Goal: Obtain resource: Obtain resource

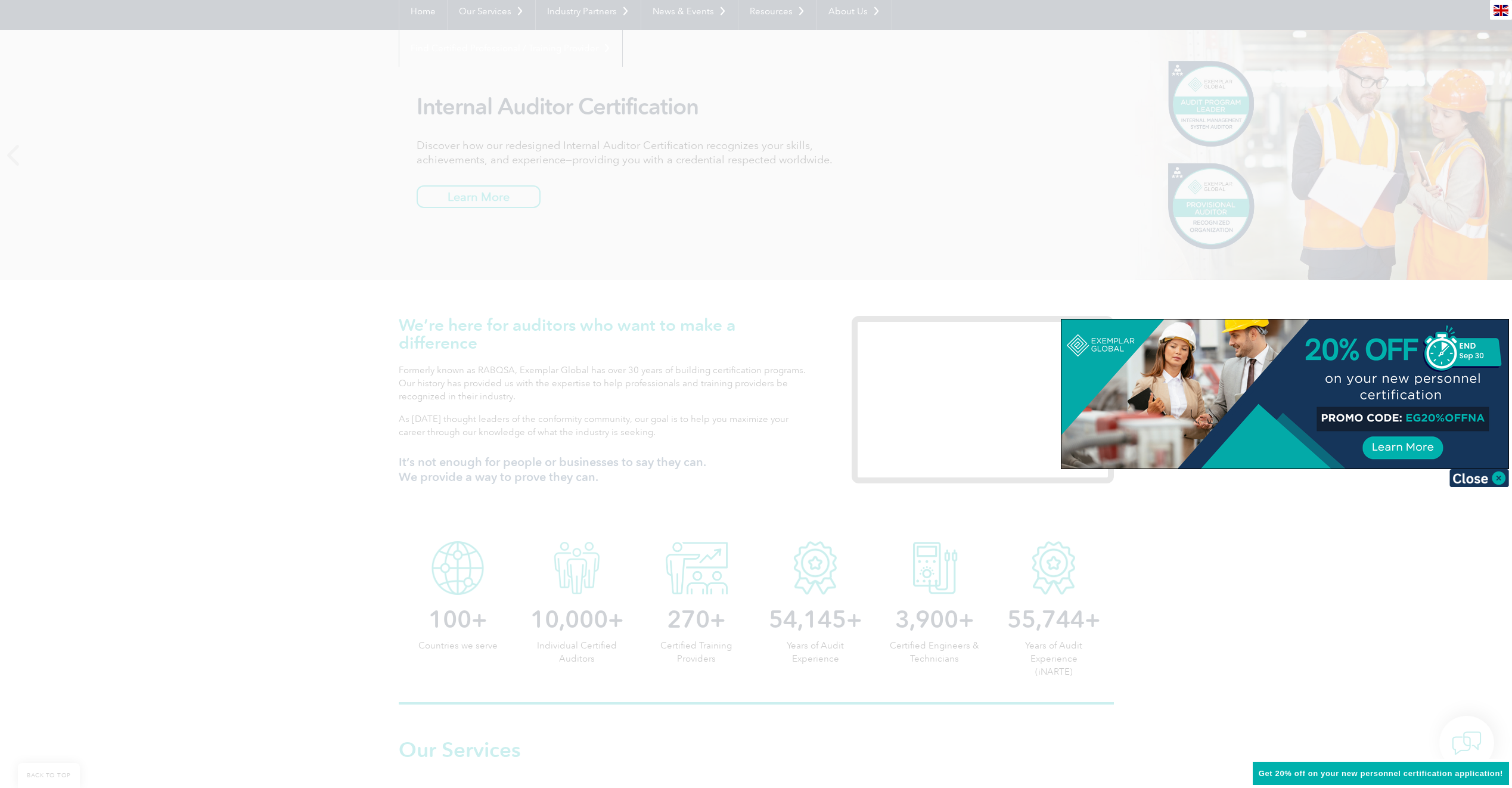
scroll to position [179, 0]
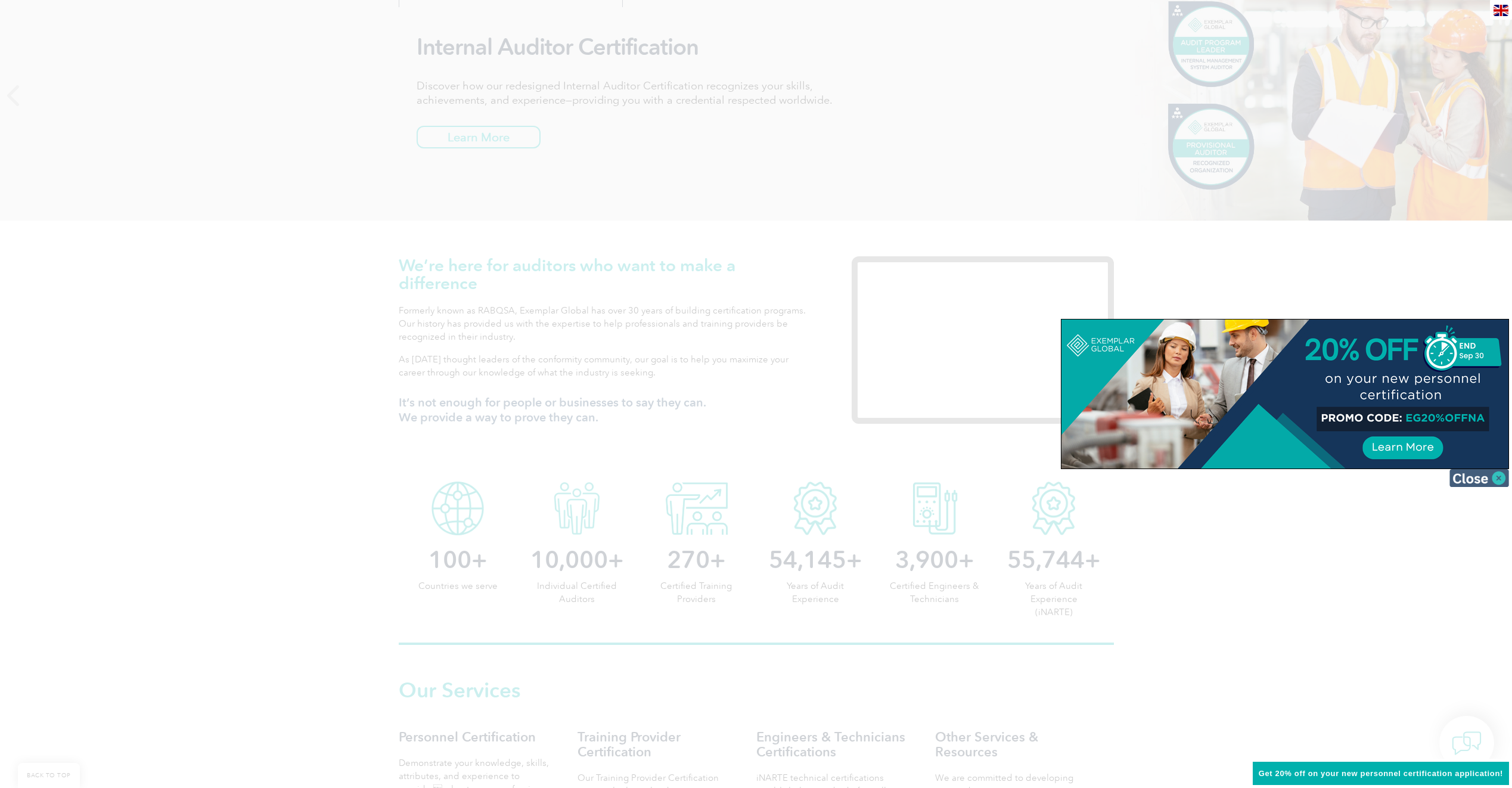
click at [1497, 479] on img at bounding box center [1479, 477] width 60 height 18
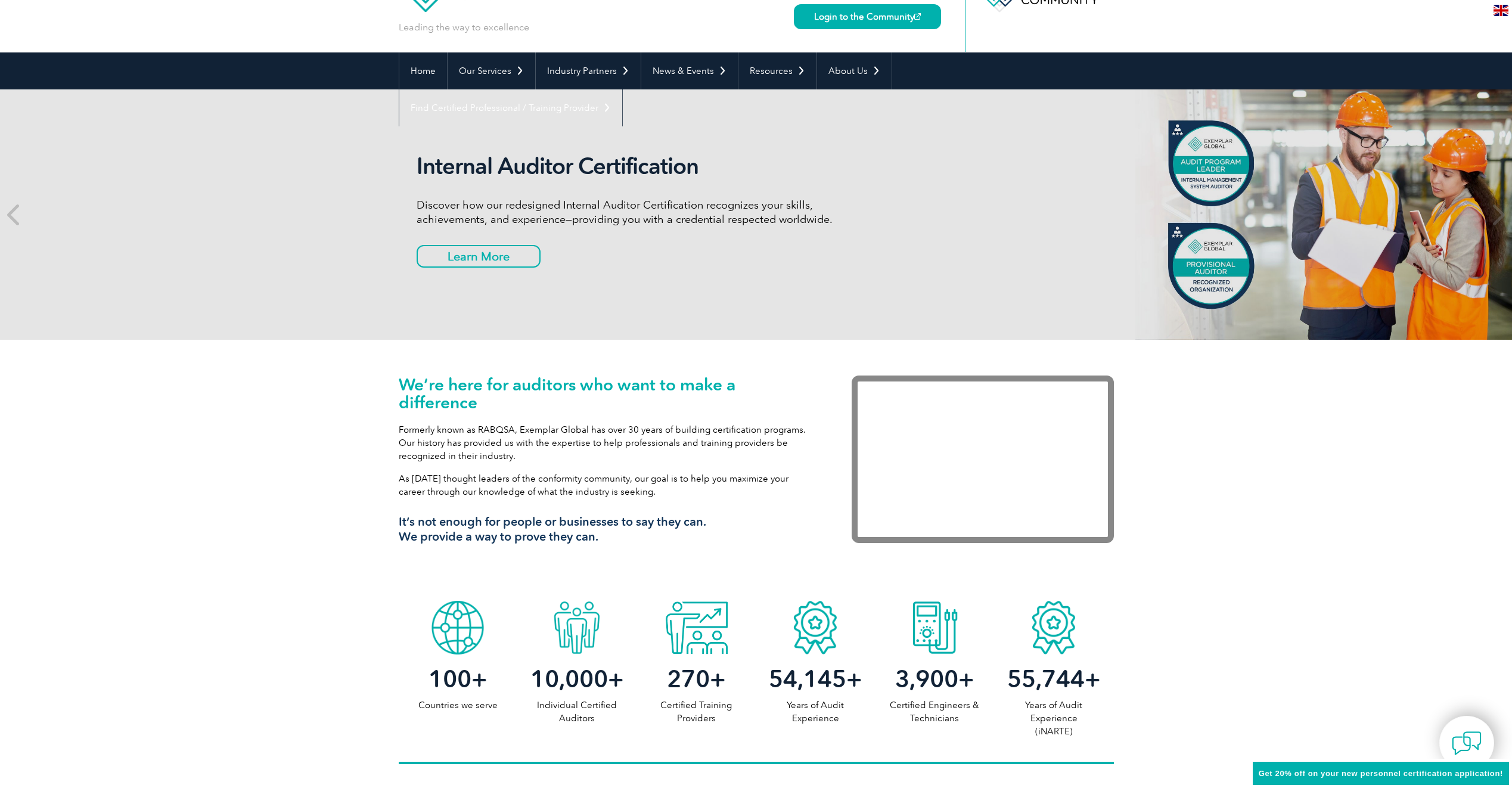
scroll to position [0, 0]
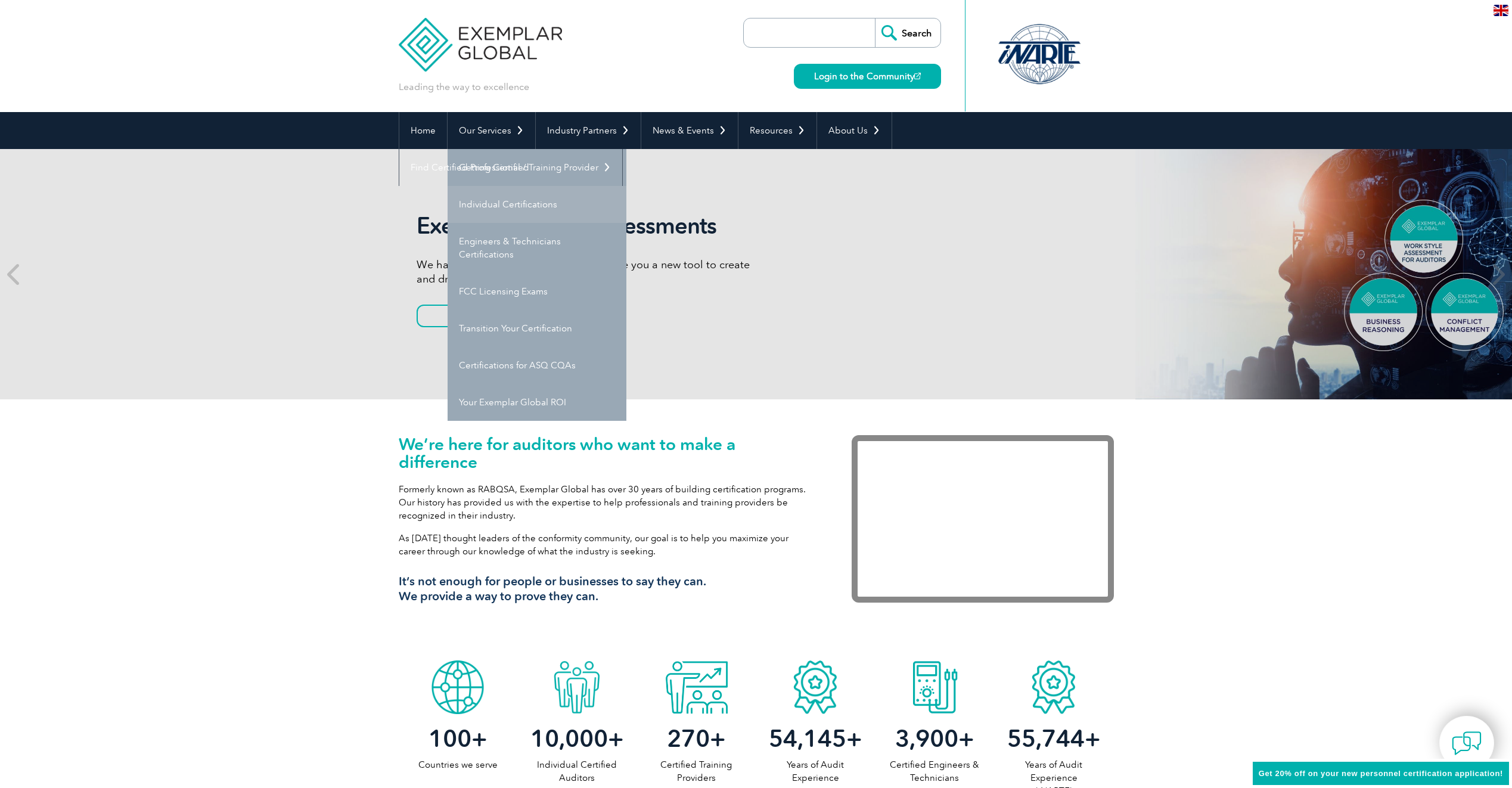
click at [507, 203] on link "Individual Certifications" at bounding box center [537, 205] width 179 height 37
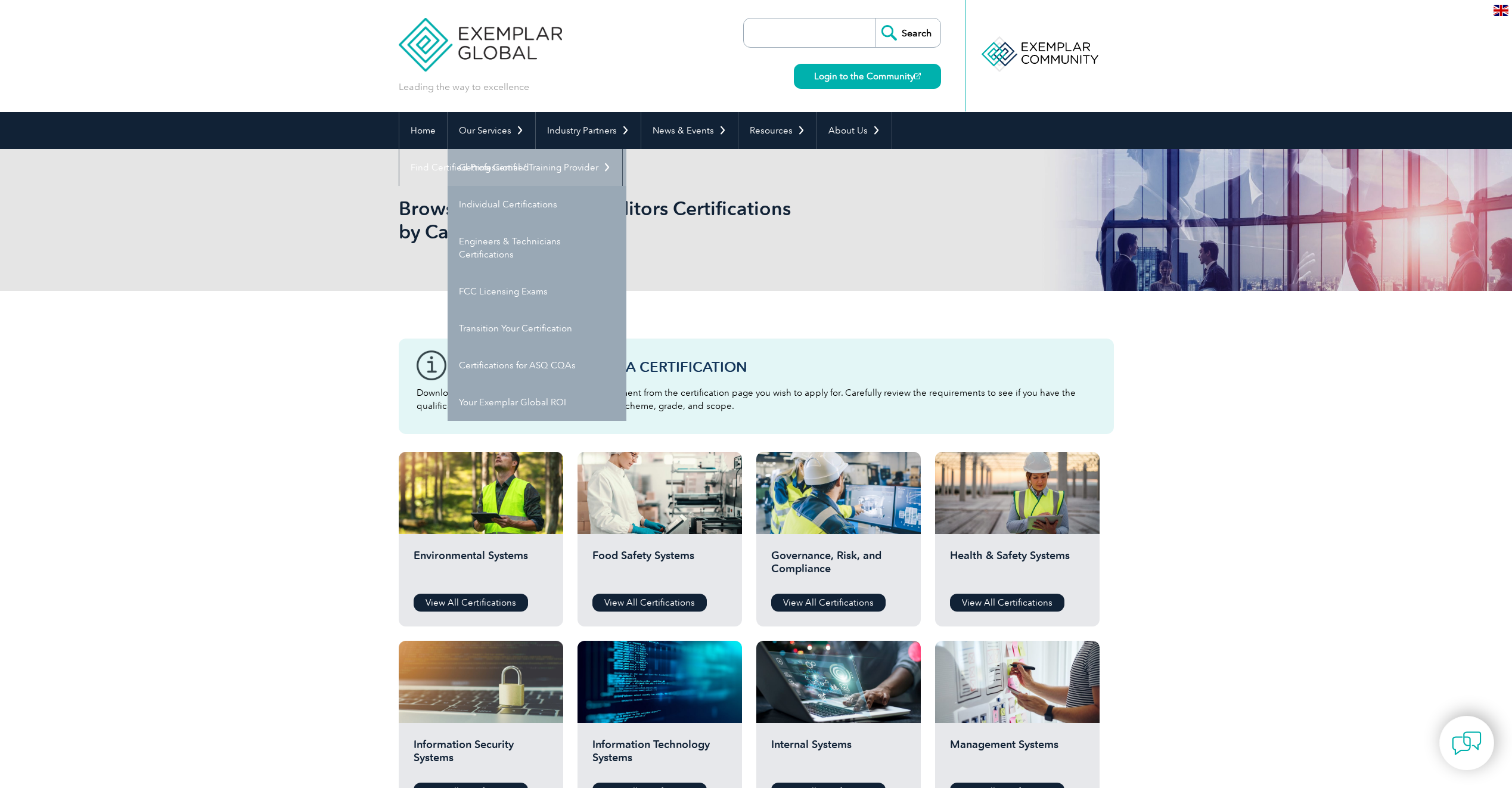
click at [483, 163] on link "Getting Certified" at bounding box center [537, 168] width 179 height 37
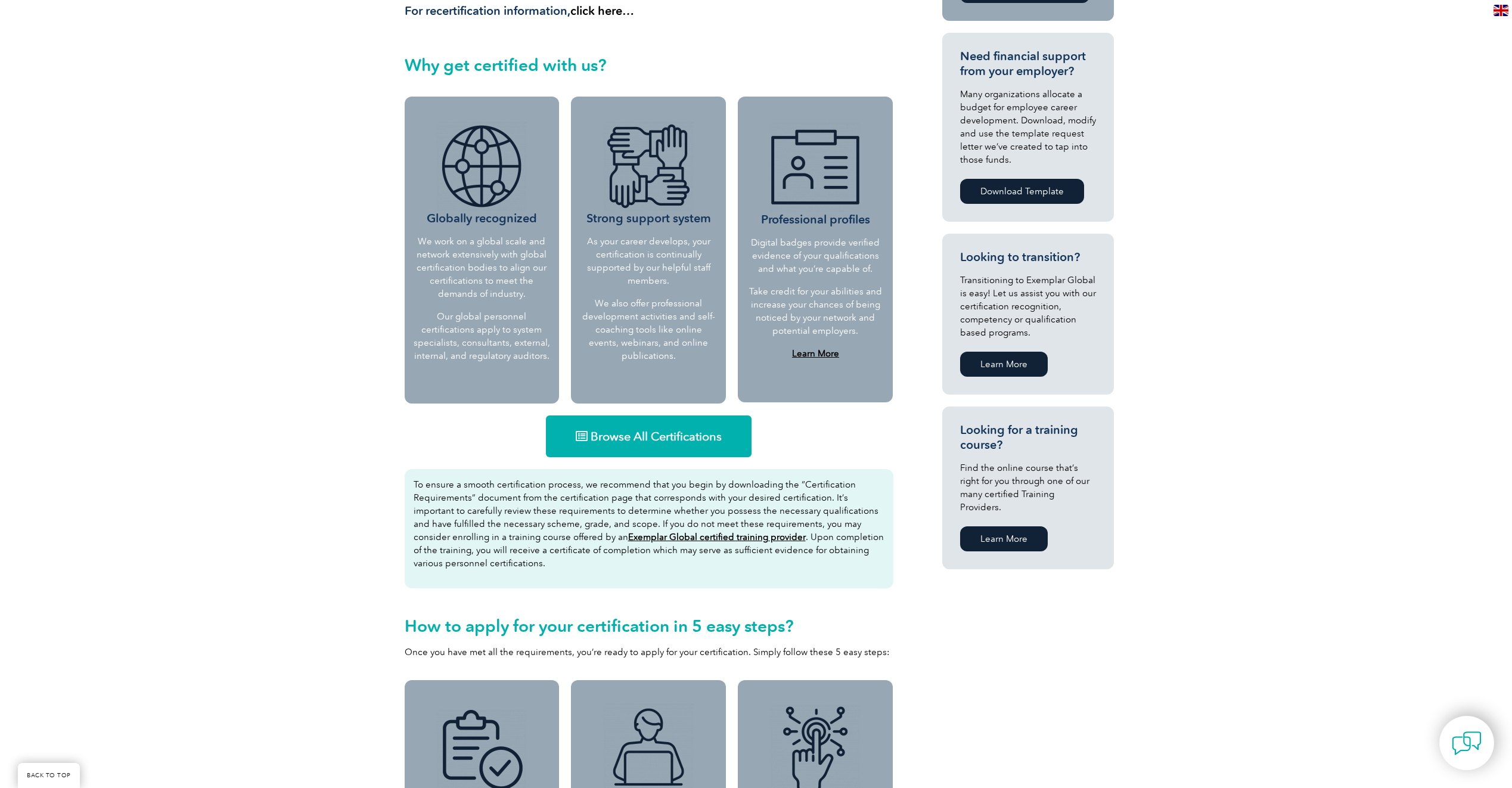
scroll to position [477, 0]
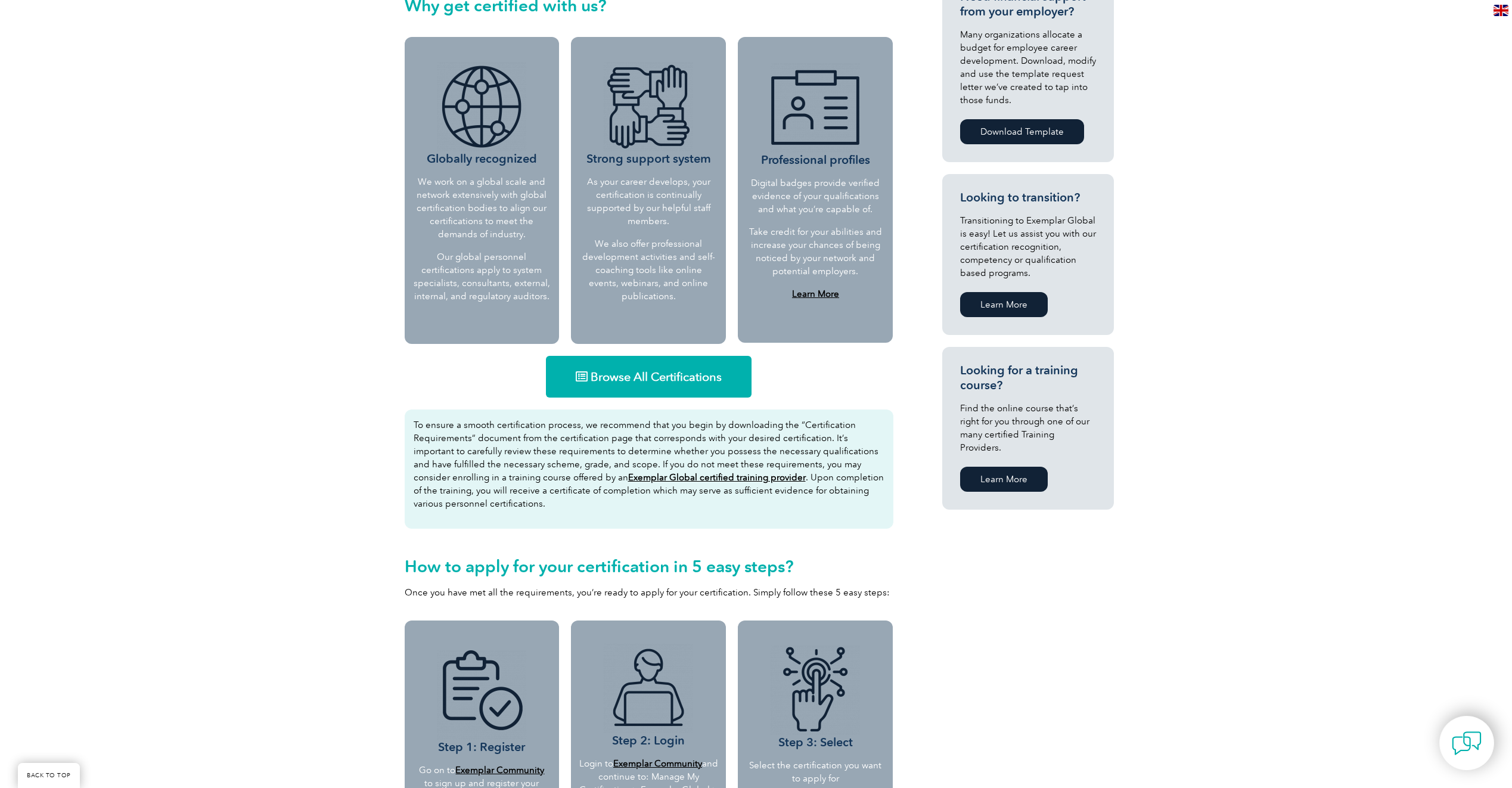
click at [651, 373] on span "Browse All Certifications" at bounding box center [656, 377] width 131 height 12
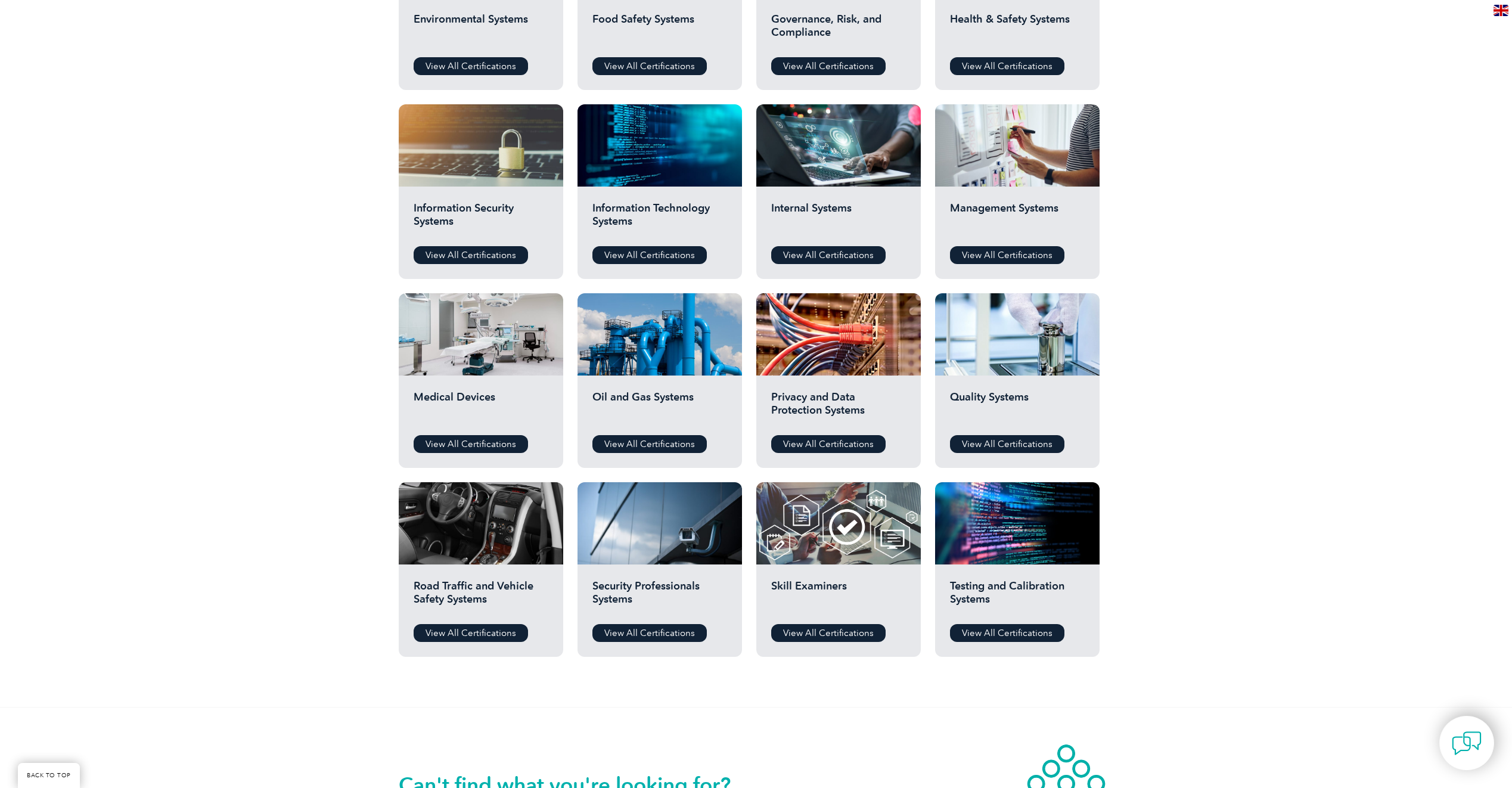
scroll to position [596, 0]
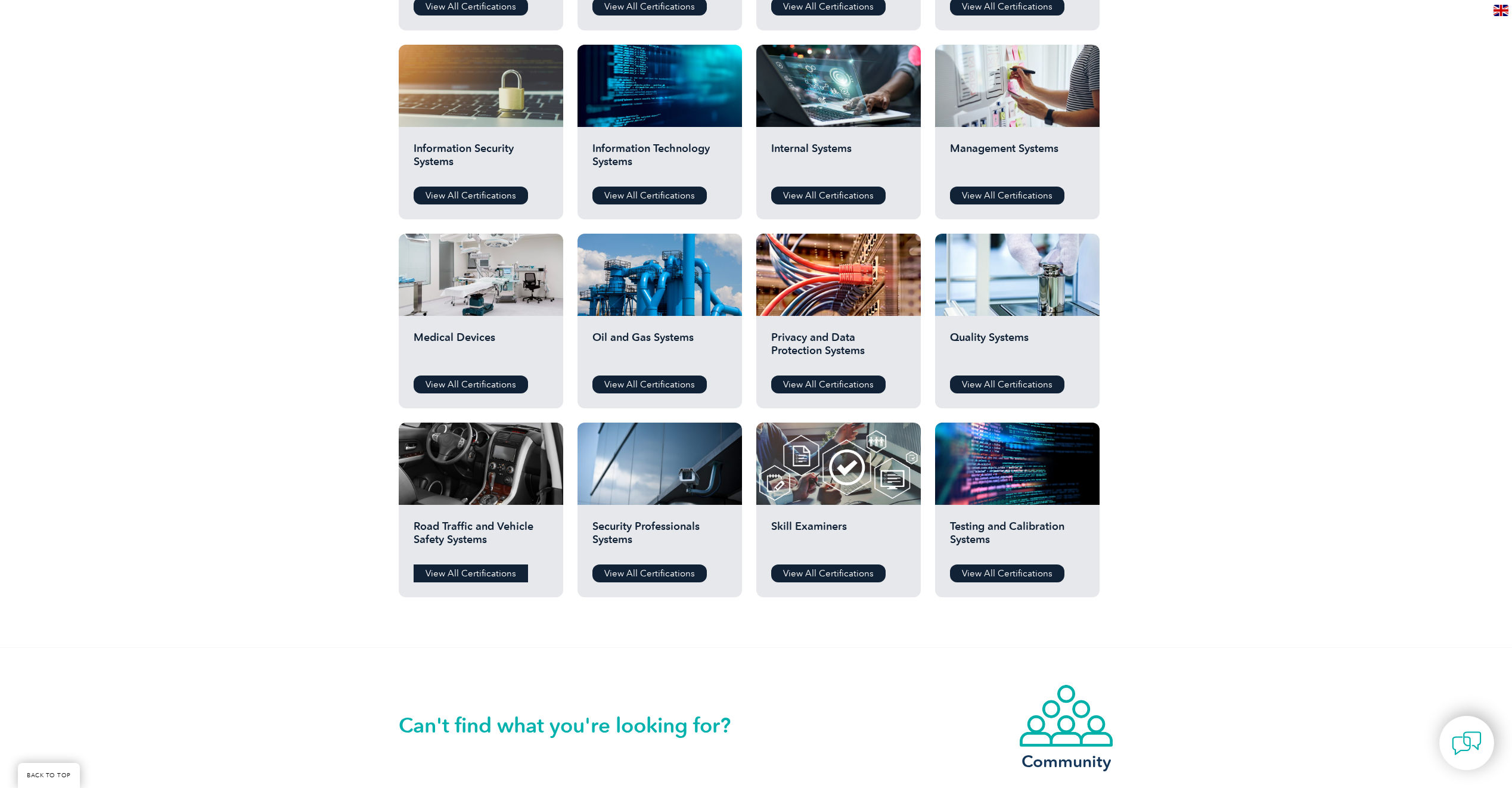
click at [452, 571] on link "View All Certifications" at bounding box center [470, 573] width 115 height 18
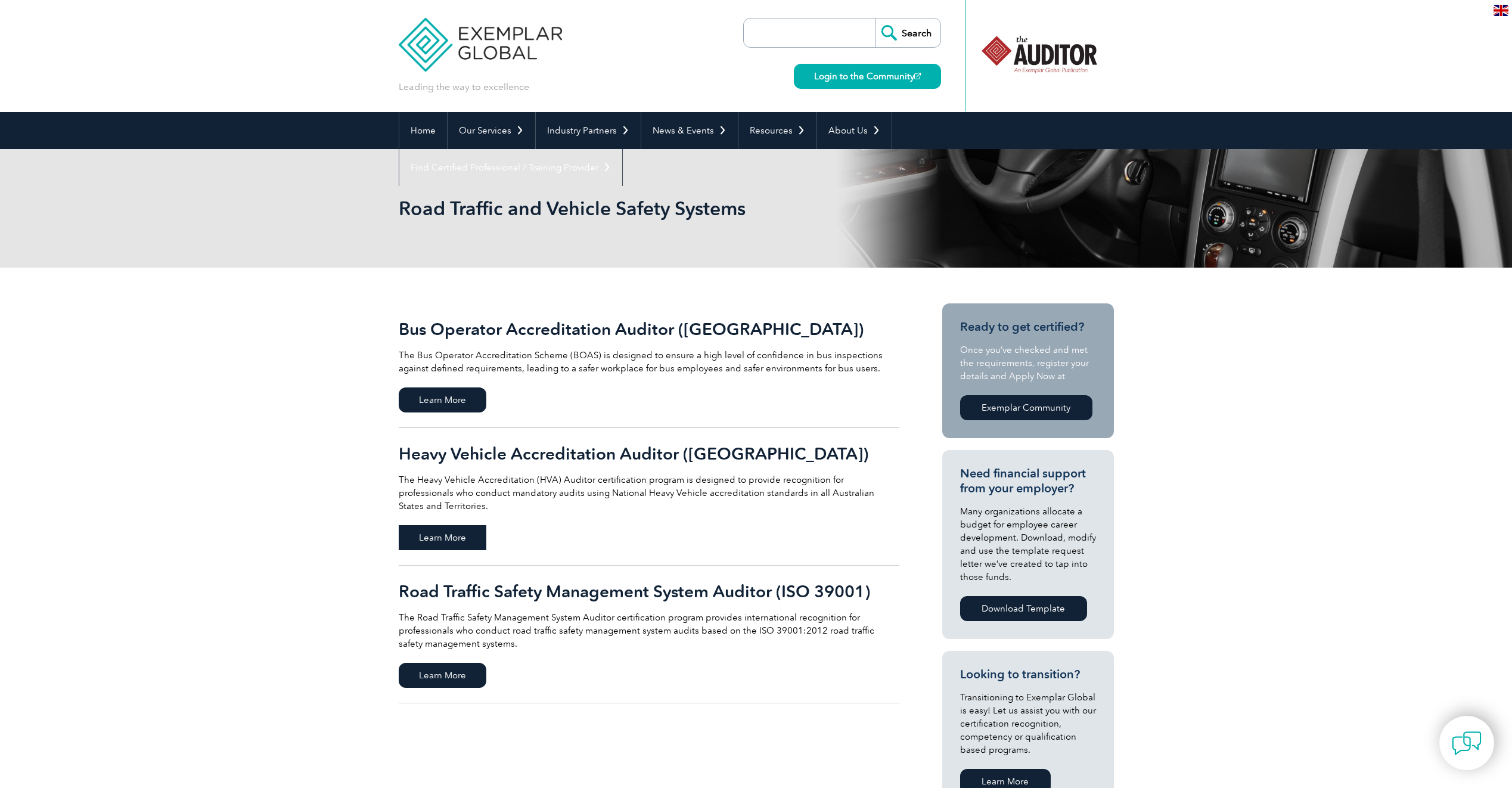
click at [430, 526] on span "Learn More" at bounding box center [442, 538] width 87 height 25
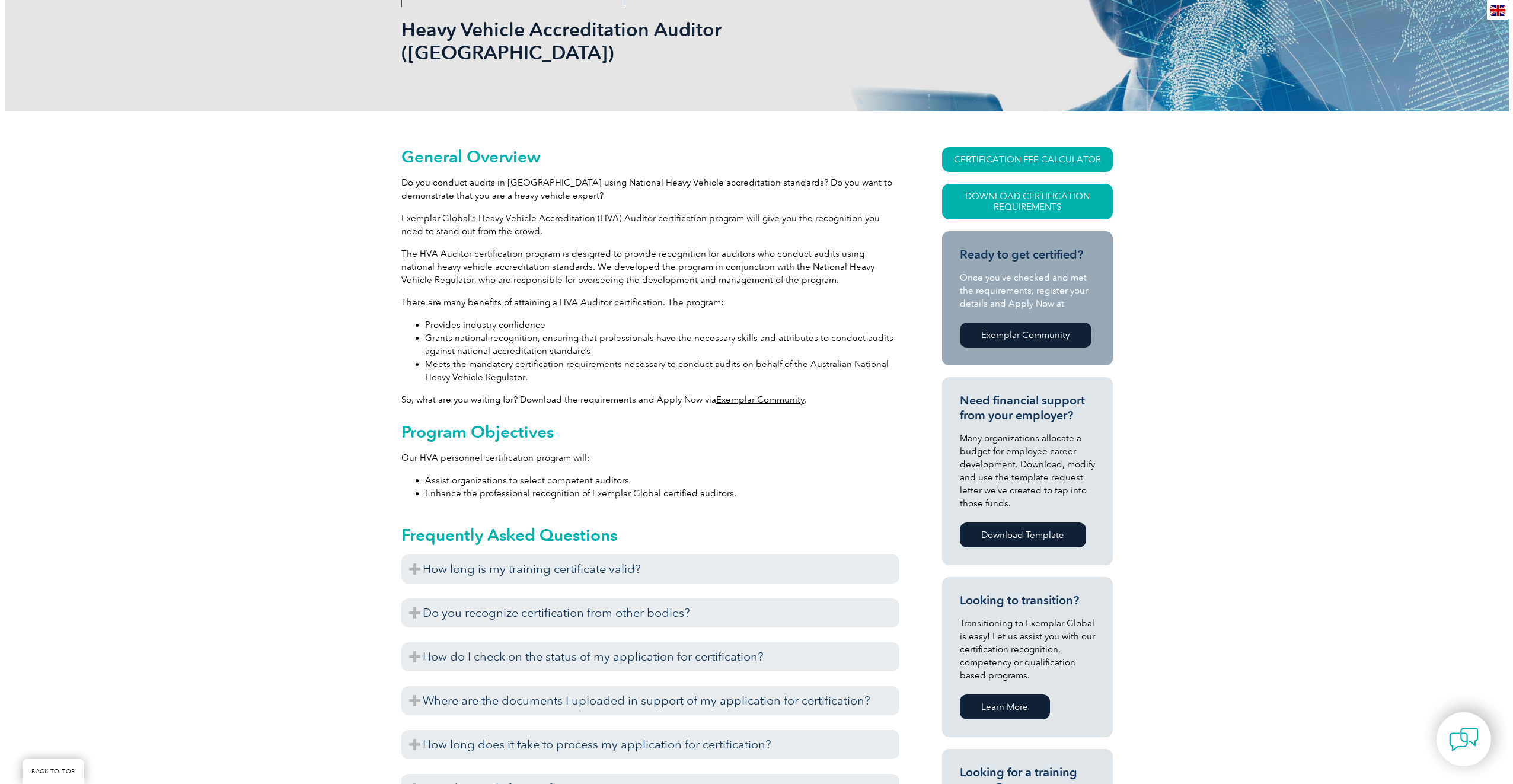
scroll to position [119, 0]
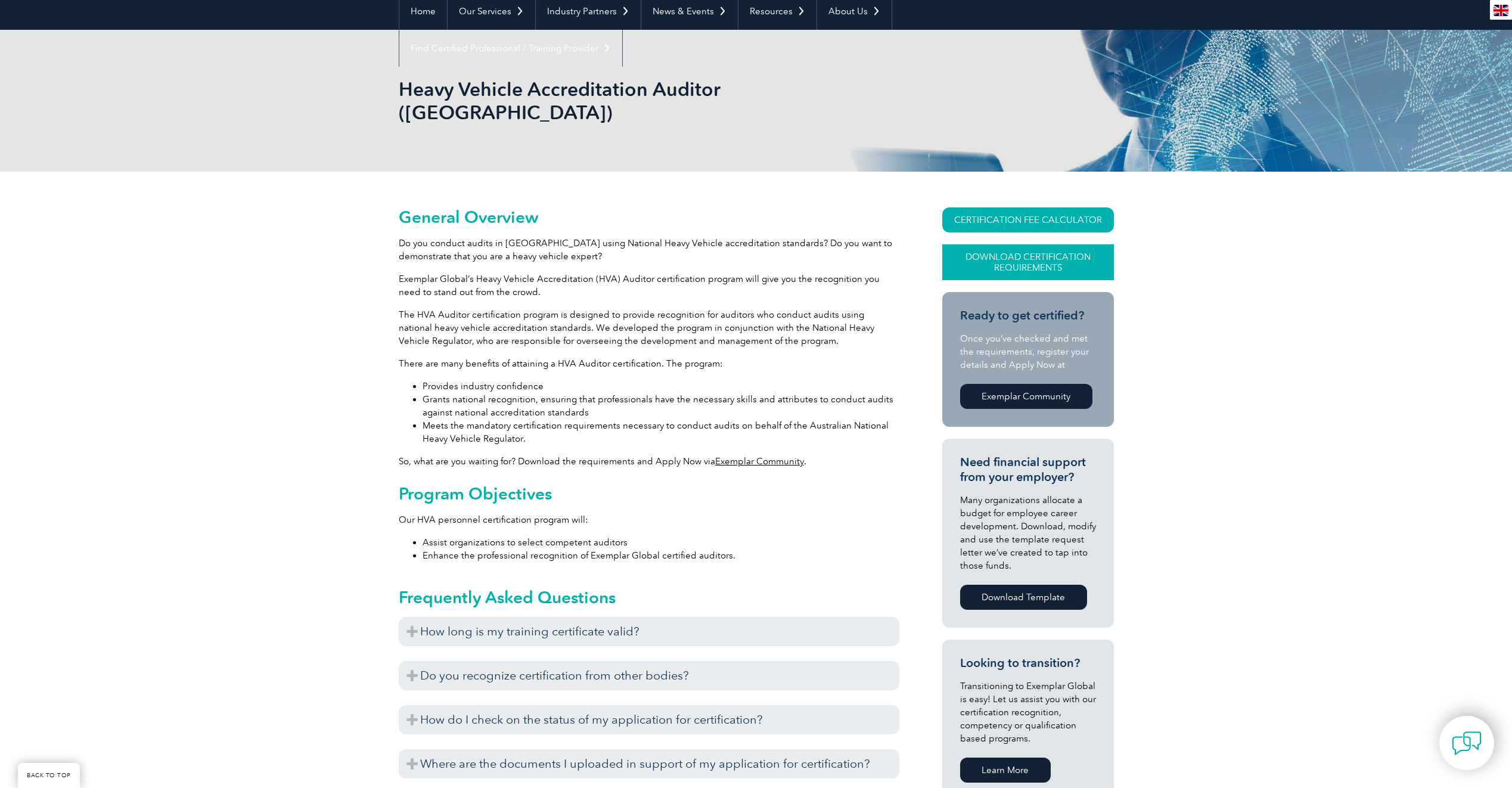
click at [1033, 244] on link "Download Certification Requirements" at bounding box center [1028, 262] width 172 height 36
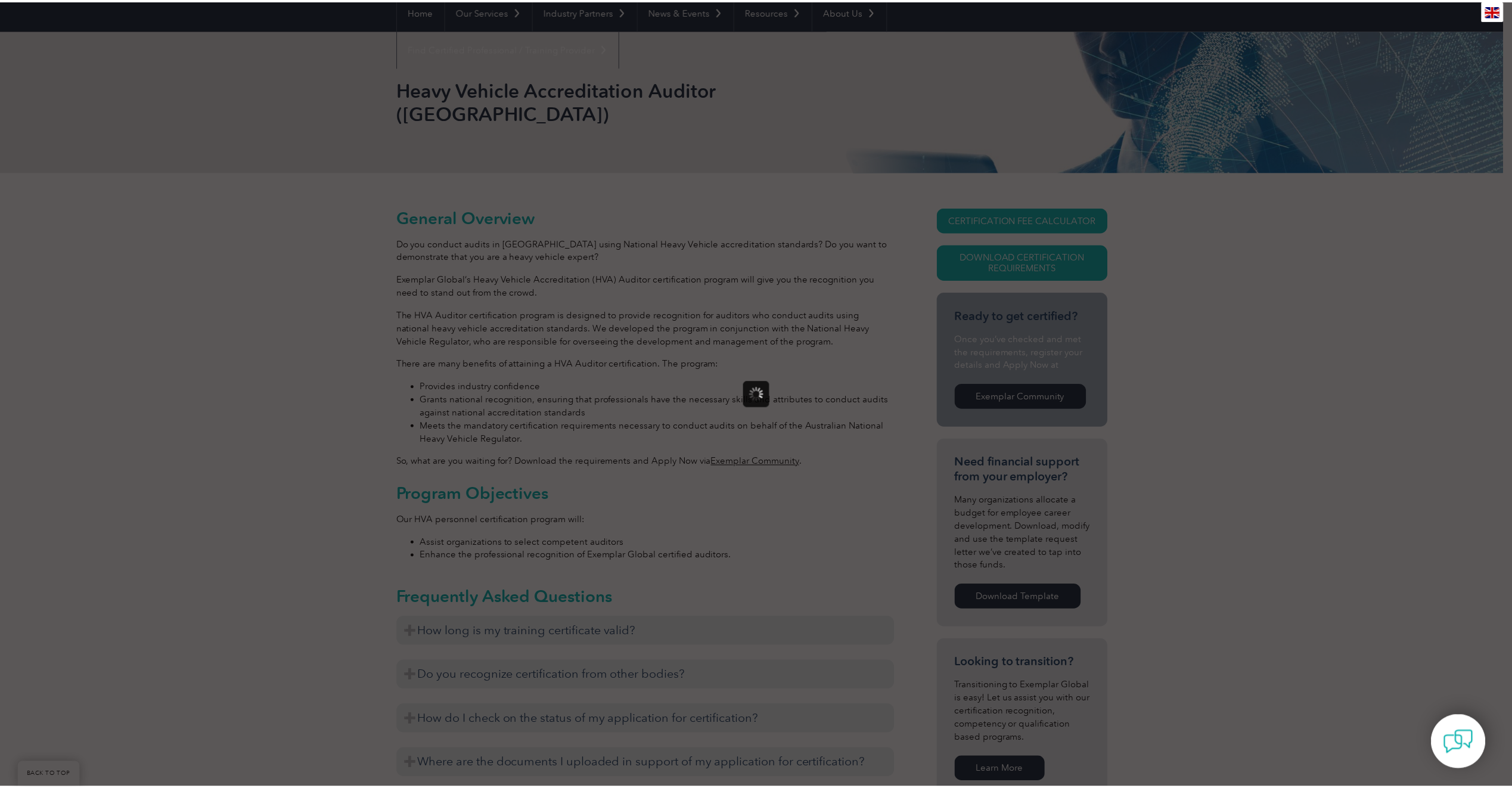
scroll to position [0, 0]
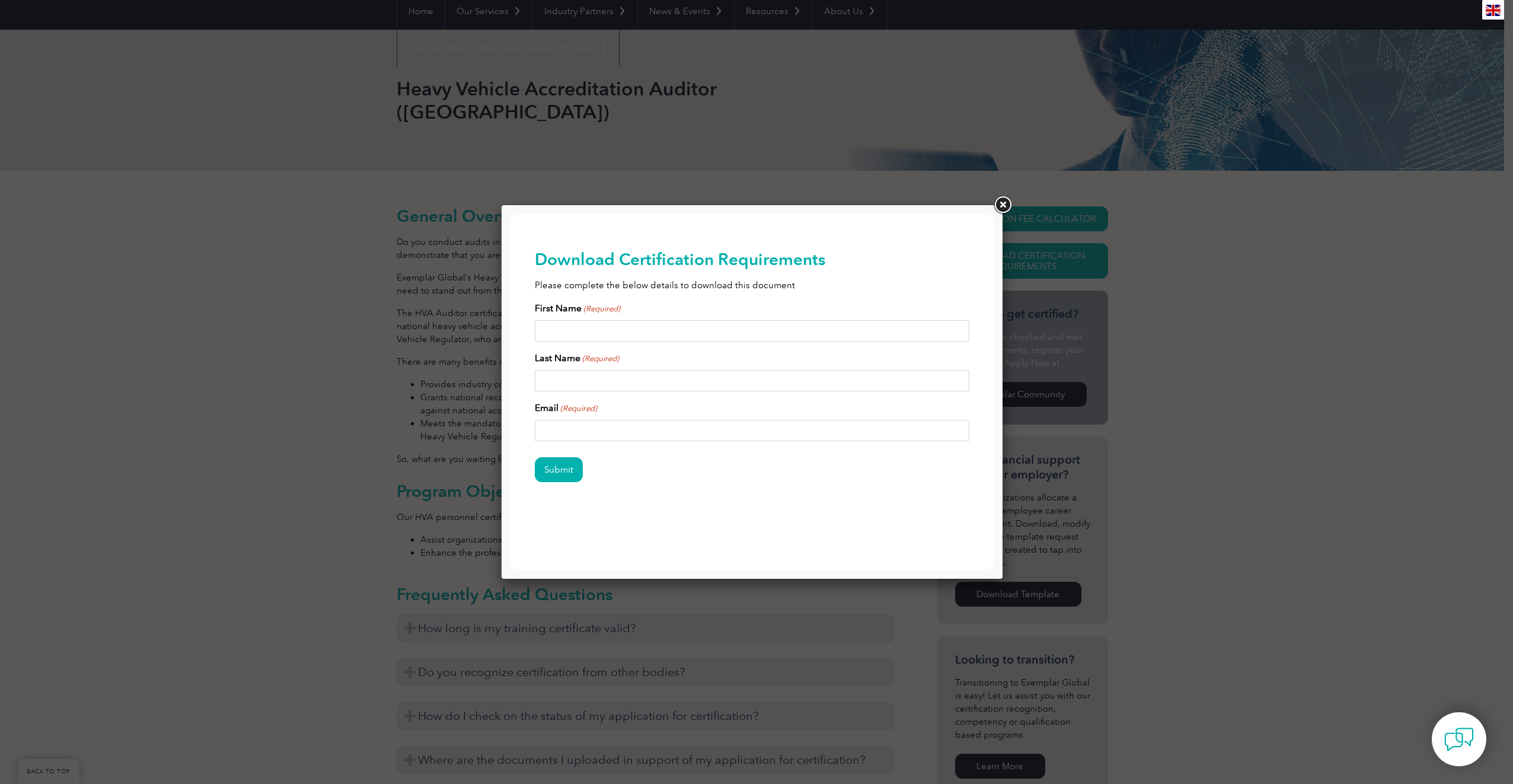
click at [1003, 205] on link at bounding box center [1002, 205] width 21 height 21
